Goal: Task Accomplishment & Management: Complete application form

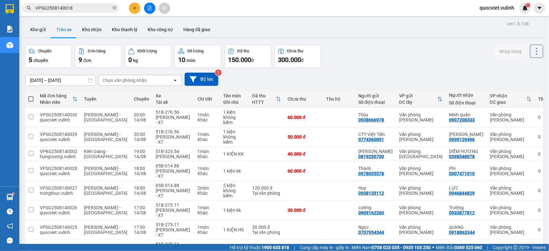
click at [136, 6] on icon "plus" at bounding box center [134, 8] width 4 height 4
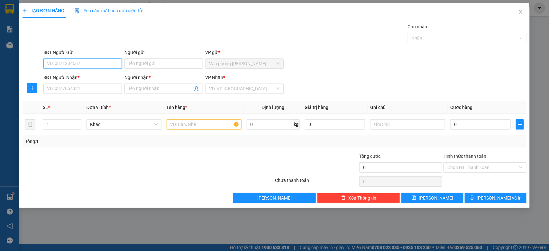
paste input "931414386"
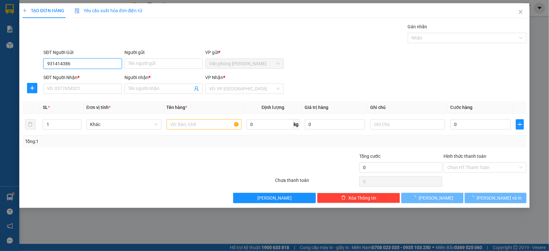
click at [45, 63] on input "931414386" at bounding box center [82, 63] width 78 height 10
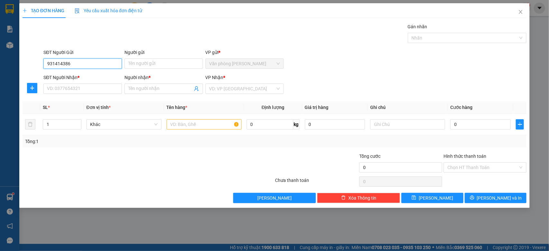
type input "0931414386"
click at [88, 63] on input "0931414386" at bounding box center [82, 63] width 78 height 10
click at [88, 76] on div "0931414386 - Thành" at bounding box center [82, 76] width 71 height 7
type input "Thành"
type input "0931414386"
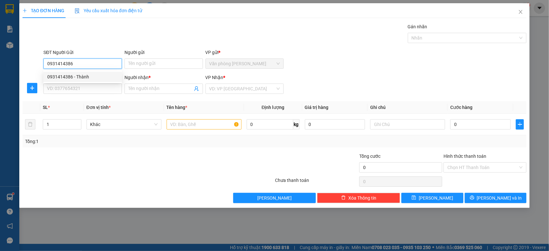
type input "Thành"
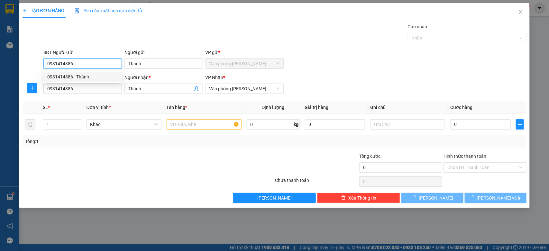
type input "150.000"
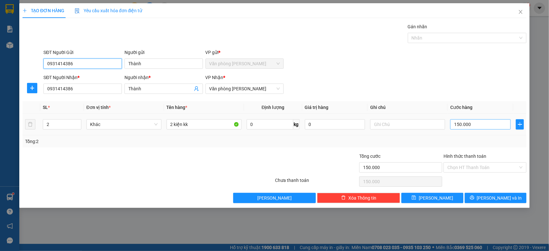
type input "0931414386"
click at [458, 125] on input "150.000" at bounding box center [480, 124] width 60 height 10
type input "0"
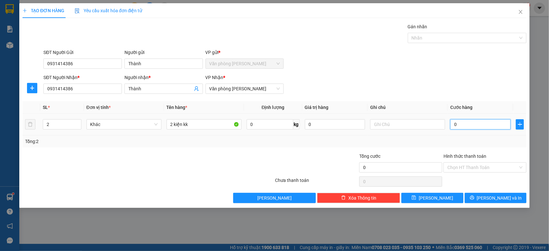
type input "10"
type input "160"
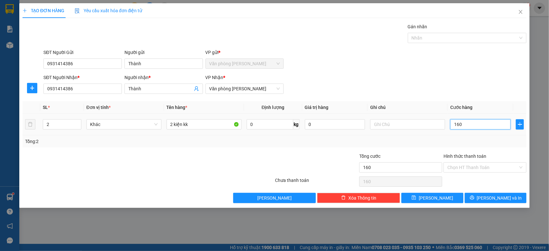
type input "1.600"
type input "16.000"
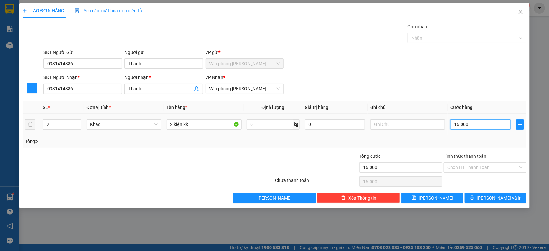
type input "160.000"
click at [474, 198] on icon "printer" at bounding box center [472, 197] width 4 height 4
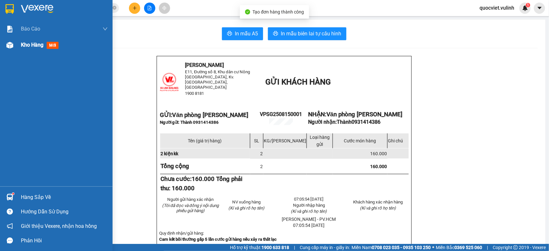
click at [30, 43] on span "Kho hàng" at bounding box center [32, 45] width 22 height 6
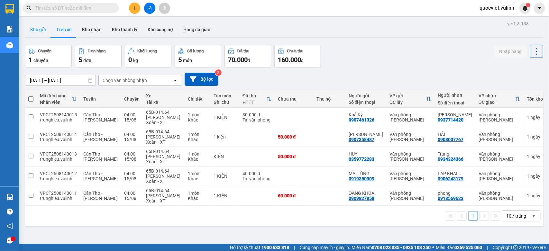
click at [43, 29] on button "Kho gửi" at bounding box center [38, 29] width 26 height 15
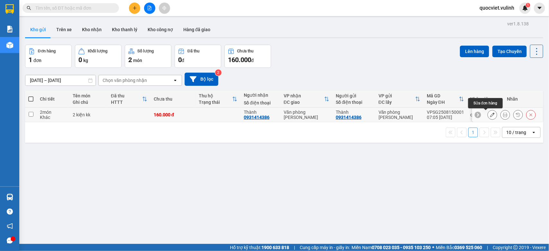
click at [490, 116] on icon at bounding box center [492, 114] width 4 height 4
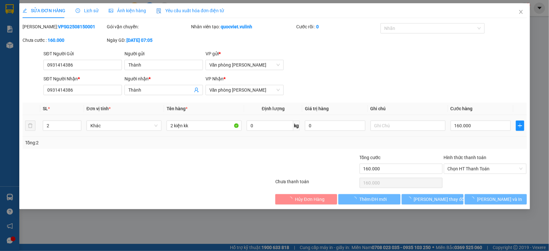
type input "0931414386"
type input "Thành"
type input "0931414386"
type input "Thành"
type input "160.000"
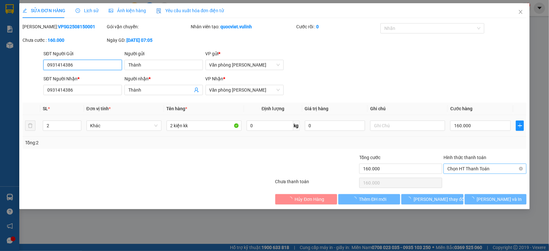
click at [481, 171] on span "Chọn HT Thanh Toán" at bounding box center [484, 169] width 75 height 10
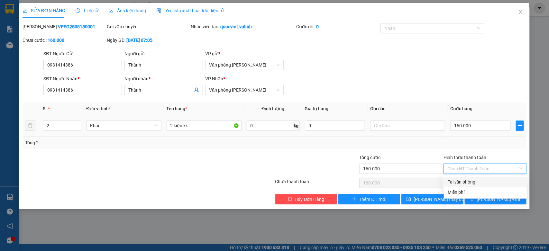
click at [476, 182] on div "Tại văn phòng" at bounding box center [484, 181] width 75 height 7
type input "0"
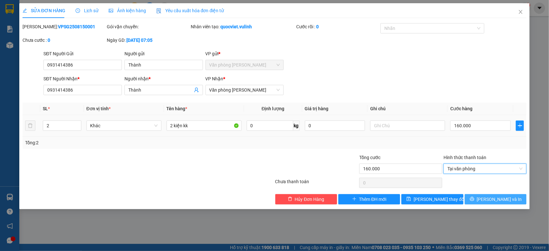
click at [489, 197] on button "[PERSON_NAME] và In" at bounding box center [495, 199] width 62 height 10
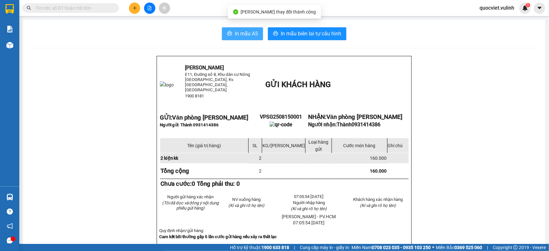
click at [247, 32] on span "In mẫu A5" at bounding box center [246, 34] width 23 height 8
click at [248, 34] on span "In mẫu A5" at bounding box center [246, 34] width 23 height 8
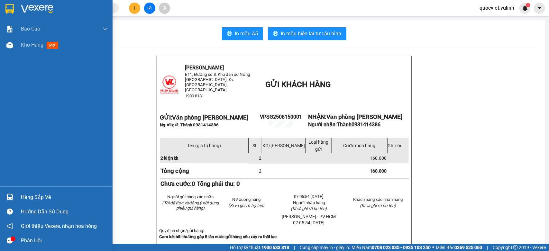
drag, startPoint x: 25, startPoint y: 49, endPoint x: 50, endPoint y: 105, distance: 61.7
click at [25, 49] on div "Kho hàng mới" at bounding box center [41, 45] width 40 height 8
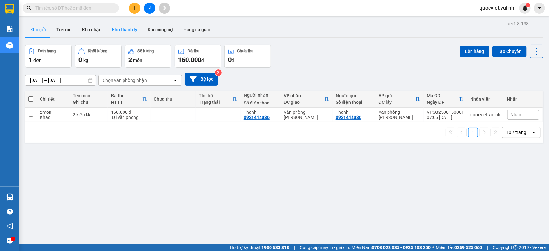
click at [107, 28] on button "Kho thanh lý" at bounding box center [125, 29] width 36 height 15
type input "08/08/2025 – 15/08/2025"
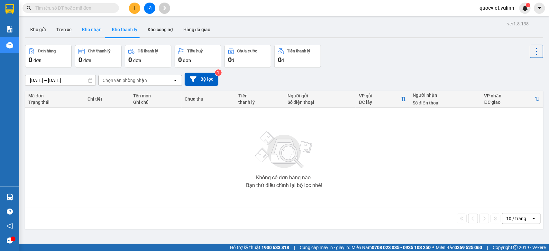
click at [87, 36] on button "Kho nhận" at bounding box center [92, 29] width 30 height 15
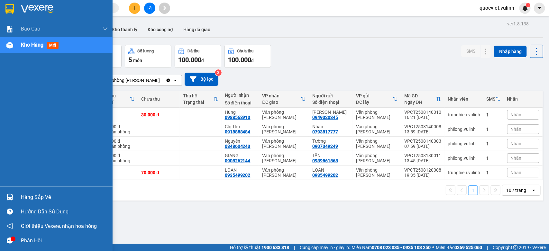
click at [9, 194] on img at bounding box center [9, 197] width 7 height 7
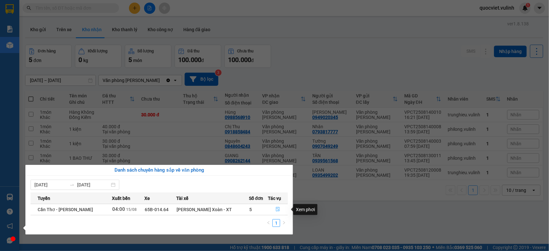
click at [278, 210] on button "button" at bounding box center [277, 209] width 19 height 10
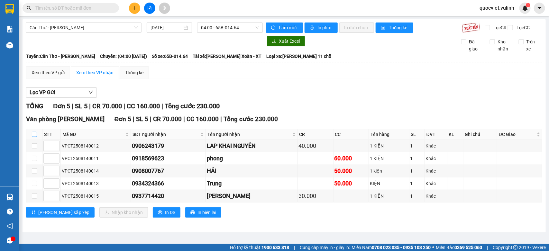
drag, startPoint x: 34, startPoint y: 139, endPoint x: 37, endPoint y: 151, distance: 12.5
click at [34, 137] on input "checkbox" at bounding box center [34, 134] width 5 height 5
checkbox input "true"
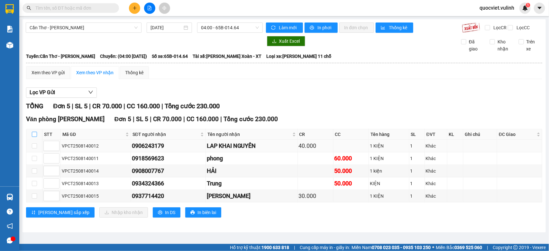
checkbox input "true"
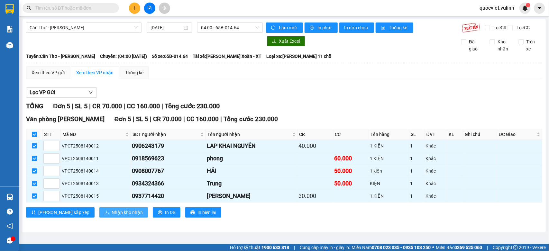
drag, startPoint x: 95, startPoint y: 217, endPoint x: 104, endPoint y: 220, distance: 9.3
click at [112, 216] on span "Nhập kho nhận" at bounding box center [127, 212] width 31 height 7
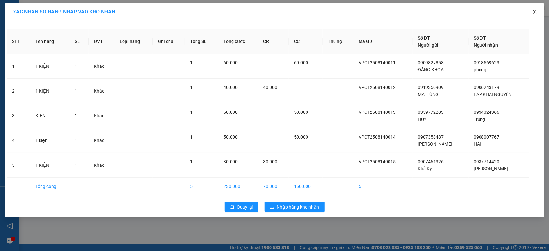
click at [535, 11] on icon "close" at bounding box center [535, 12] width 4 height 4
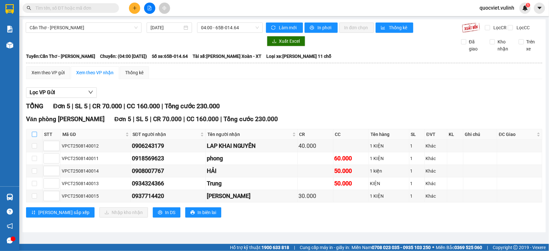
click at [34, 137] on input "checkbox" at bounding box center [34, 134] width 5 height 5
checkbox input "true"
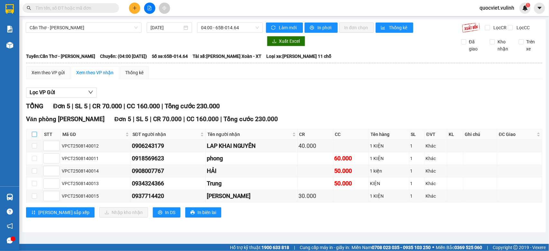
checkbox input "true"
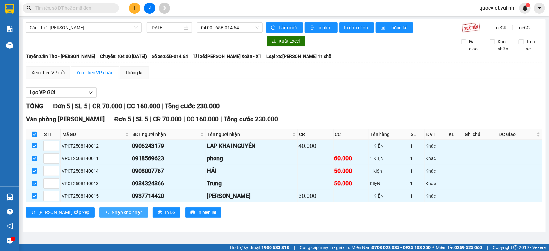
click at [112, 216] on span "Nhập kho nhận" at bounding box center [127, 212] width 31 height 7
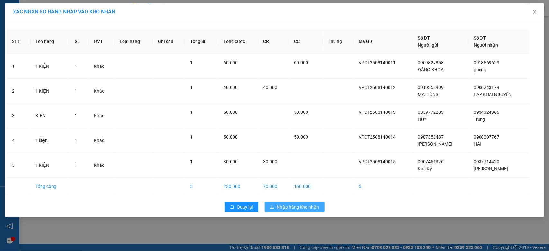
click at [290, 207] on span "Nhập hàng kho nhận" at bounding box center [298, 206] width 42 height 7
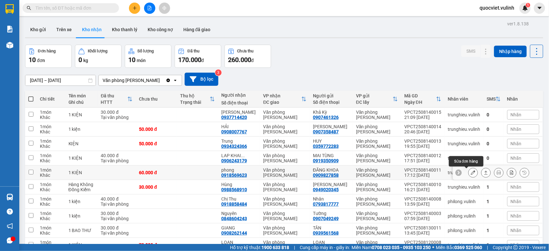
click at [471, 173] on icon at bounding box center [473, 172] width 4 height 4
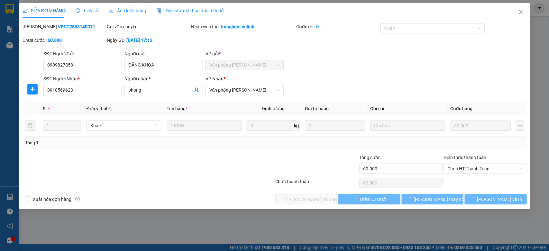
type input "0909827858"
type input "ĐĂNG KHOA"
type input "0918569623"
type input "phong"
type input "60.000"
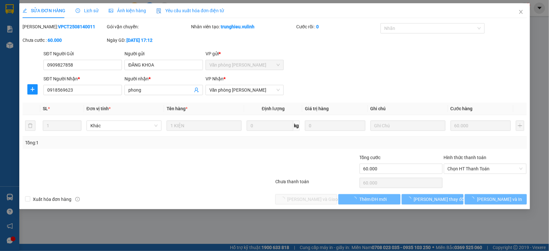
type input "60.000"
click at [97, 64] on input "0909827858" at bounding box center [82, 65] width 78 height 10
click at [98, 64] on input "0909827858" at bounding box center [82, 65] width 78 height 10
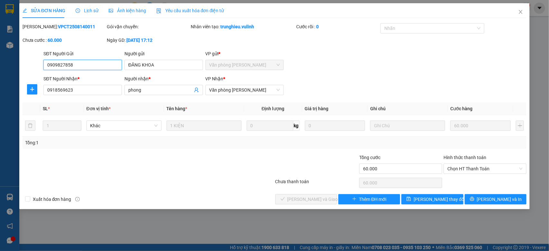
click at [98, 64] on input "0909827858" at bounding box center [82, 65] width 78 height 10
click at [184, 60] on input "ĐĂNG KHOA" at bounding box center [163, 65] width 78 height 10
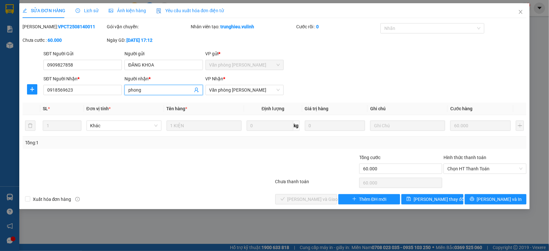
click at [174, 88] on input "phong" at bounding box center [160, 89] width 64 height 7
click at [173, 88] on input "phong" at bounding box center [160, 89] width 64 height 7
click at [58, 87] on input "0918569623" at bounding box center [82, 90] width 78 height 10
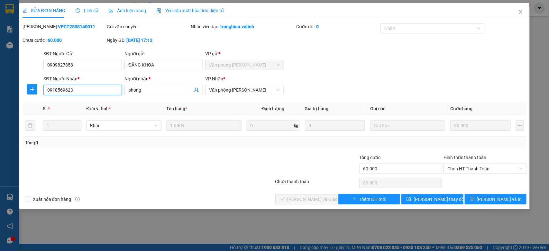
click at [58, 87] on input "0918569623" at bounding box center [82, 90] width 78 height 10
click at [518, 12] on icon "close" at bounding box center [520, 11] width 5 height 5
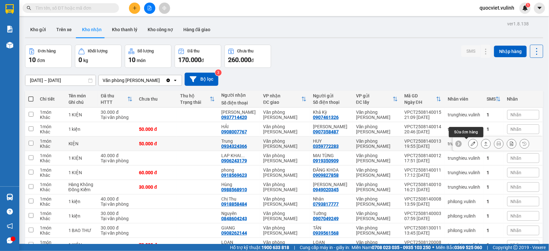
click at [471, 145] on icon at bounding box center [473, 143] width 4 height 4
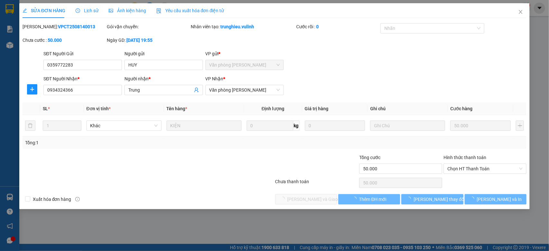
type input "0359772283"
type input "HUY"
type input "0934324366"
type input "Trung"
type input "50.000"
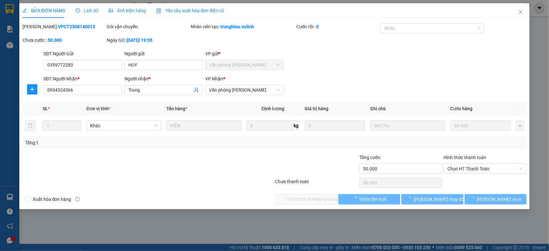
type input "50.000"
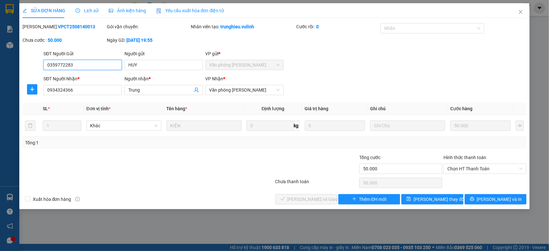
click at [105, 63] on input "0359772283" at bounding box center [82, 65] width 78 height 10
click at [76, 65] on input "0359772283" at bounding box center [82, 65] width 78 height 10
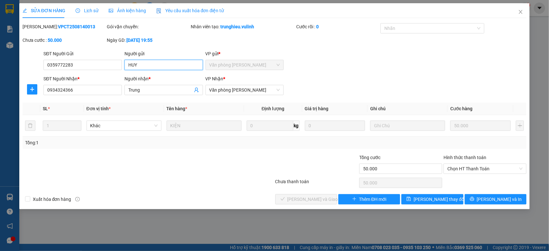
click at [140, 66] on input "HUY" at bounding box center [163, 65] width 78 height 10
click at [153, 93] on input "Trung" at bounding box center [160, 89] width 64 height 7
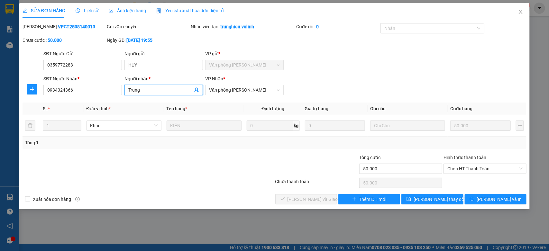
click at [153, 93] on input "Trung" at bounding box center [160, 89] width 64 height 7
click at [102, 97] on div "SĐT Người Nhận * 0934324366" at bounding box center [82, 86] width 78 height 22
click at [100, 94] on input "0934324366" at bounding box center [82, 90] width 78 height 10
click at [521, 9] on span "Close" at bounding box center [520, 12] width 18 height 18
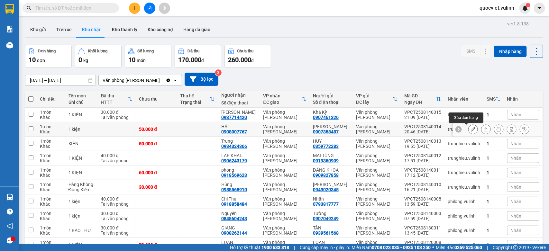
click at [471, 130] on icon at bounding box center [473, 129] width 4 height 4
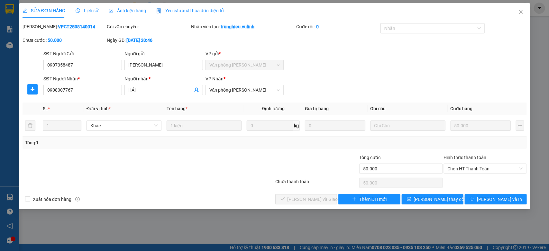
type input "0907358487"
type input "Huỳnh Tài"
type input "0908007767"
type input "HẢI"
type input "50.000"
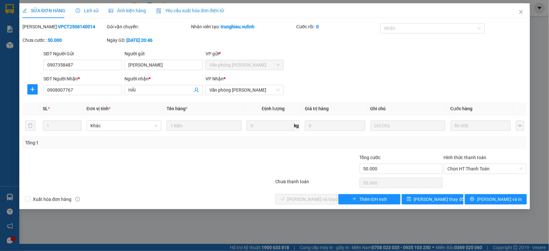
type input "50.000"
click at [111, 66] on input "0907358487" at bounding box center [82, 65] width 78 height 10
click at [144, 65] on input "Huỳnh Tài" at bounding box center [163, 65] width 78 height 10
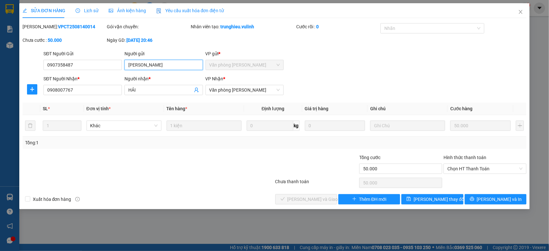
click at [144, 65] on input "Huỳnh Tài" at bounding box center [163, 65] width 78 height 10
click at [133, 94] on input "HẢI" at bounding box center [160, 89] width 64 height 7
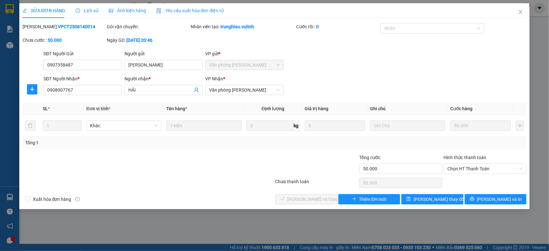
click at [83, 104] on th "SL *" at bounding box center [62, 109] width 44 height 13
click at [84, 94] on input "0908007767" at bounding box center [82, 90] width 78 height 10
click at [520, 13] on icon "close" at bounding box center [521, 12] width 4 height 4
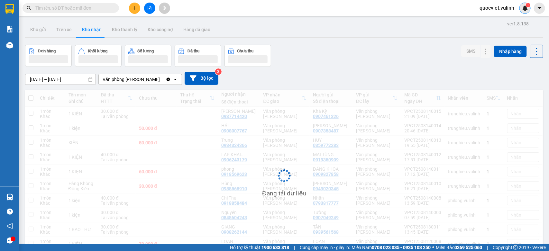
click at [522, 10] on img at bounding box center [525, 8] width 6 height 6
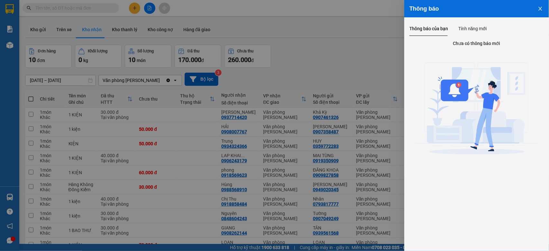
click at [203, 155] on div at bounding box center [274, 125] width 549 height 251
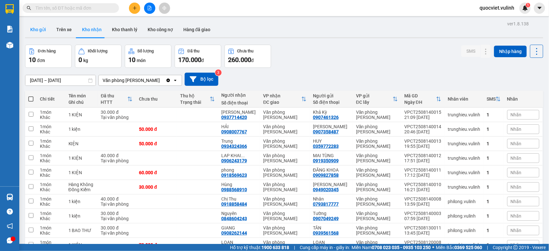
click at [30, 31] on button "Kho gửi" at bounding box center [38, 29] width 26 height 15
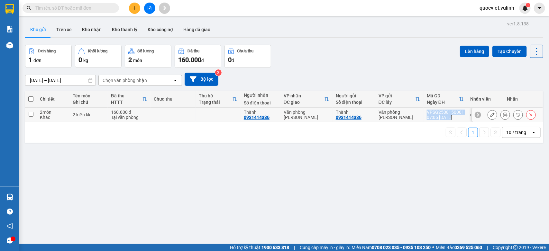
copy td "VPSG2508150001 07:05 15/08"
copy div "VPSG2508150001"
drag, startPoint x: 421, startPoint y: 111, endPoint x: 458, endPoint y: 112, distance: 37.0
click at [458, 112] on td "VPSG2508150001 07:05 15/08" at bounding box center [445, 115] width 44 height 14
checkbox input "true"
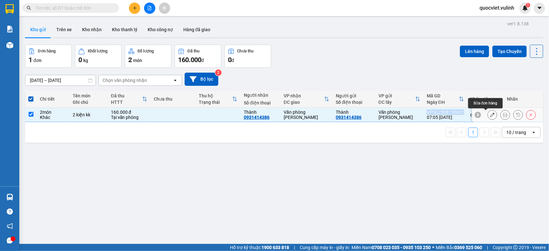
click at [490, 117] on icon at bounding box center [492, 114] width 4 height 4
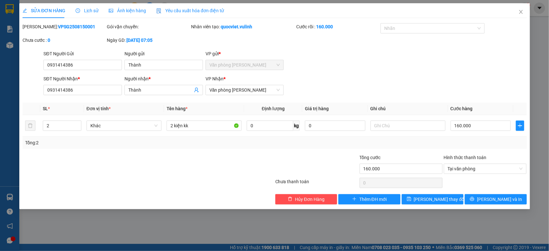
type input "0931414386"
type input "Thành"
type input "0931414386"
type input "Thành"
type input "160.000"
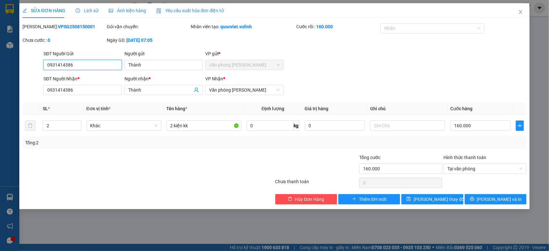
click at [71, 60] on input "0931414386" at bounding box center [82, 65] width 78 height 10
click at [77, 71] on div "SĐT Người Gửi 0931414386 0931414386" at bounding box center [82, 61] width 78 height 22
click at [79, 68] on input "0931414386" at bounding box center [82, 65] width 78 height 10
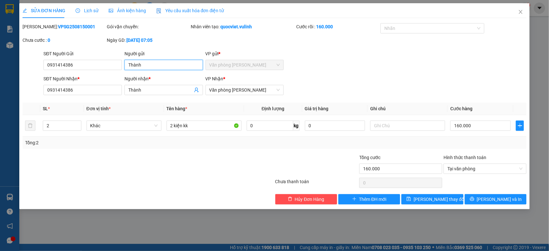
click at [169, 63] on input "Thành" at bounding box center [163, 65] width 78 height 10
click at [517, 14] on span "Close" at bounding box center [520, 12] width 18 height 18
